Goal: Navigation & Orientation: Find specific page/section

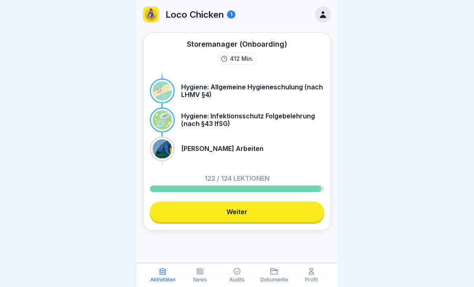
click at [195, 273] on div "News" at bounding box center [199, 274] width 33 height 15
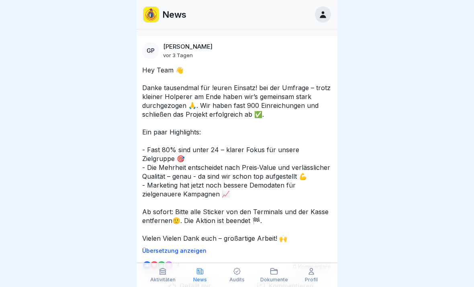
click at [233, 273] on icon at bounding box center [237, 271] width 8 height 8
